Goal: Information Seeking & Learning: Learn about a topic

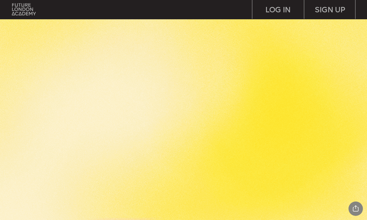
scroll to position [1120, 0]
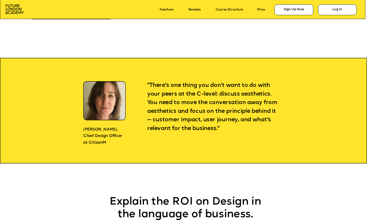
scroll to position [366, 0]
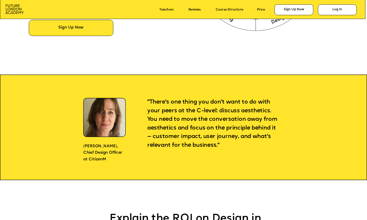
click at [14, 12] on img at bounding box center [14, 8] width 18 height 9
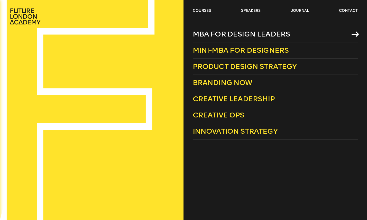
click at [208, 32] on span "MBA for Design Leaders" at bounding box center [241, 34] width 97 height 8
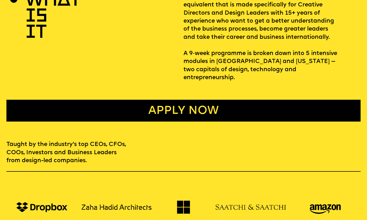
scroll to position [197, 0]
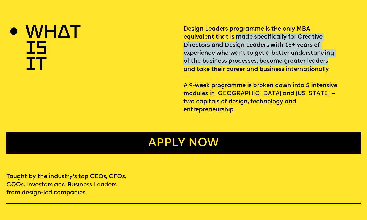
drag, startPoint x: 236, startPoint y: 36, endPoint x: 343, endPoint y: 63, distance: 110.4
click at [343, 63] on p "Design Leaders programme is the only MBA equivalent that is made specifically f…" at bounding box center [271, 69] width 177 height 89
copy p "made specifically for Creative Directors and Design Leaders with 15+ years of e…"
